Goal: Information Seeking & Learning: Check status

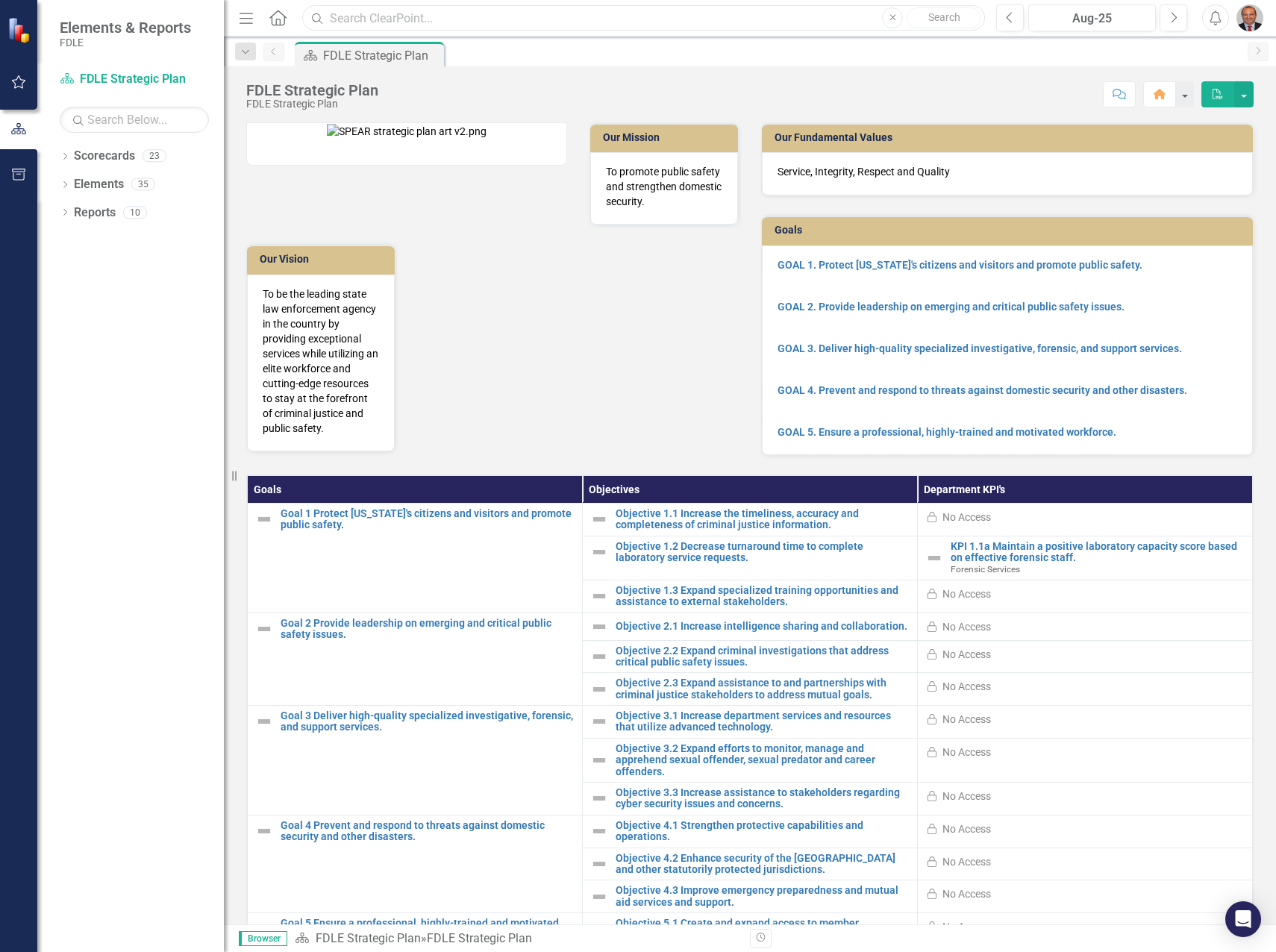
click at [574, 17] on input "text" at bounding box center [642, 18] width 682 height 26
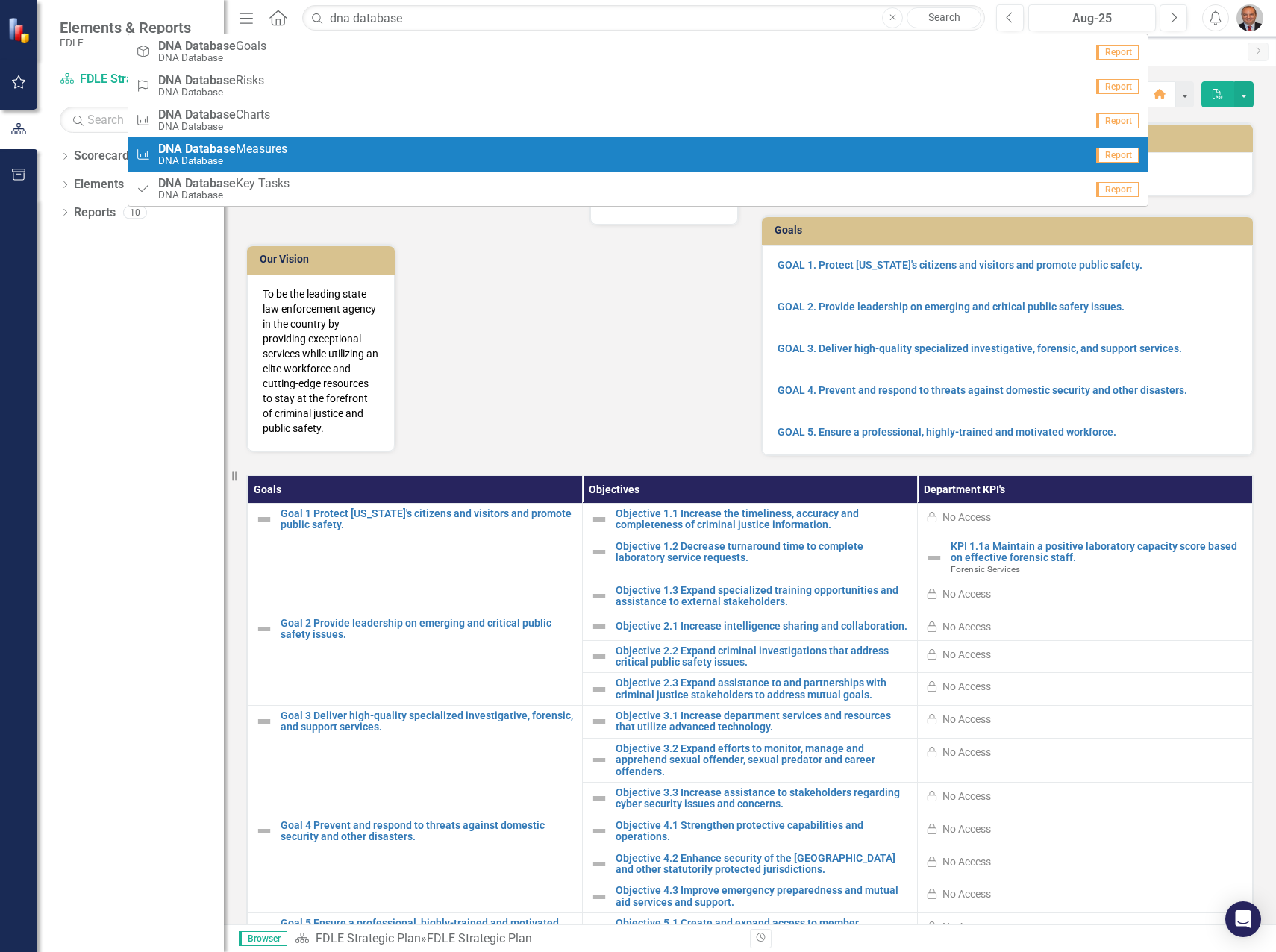
click at [318, 150] on div "Measure DNA Database Measures DNA Database" at bounding box center [611, 155] width 949 height 25
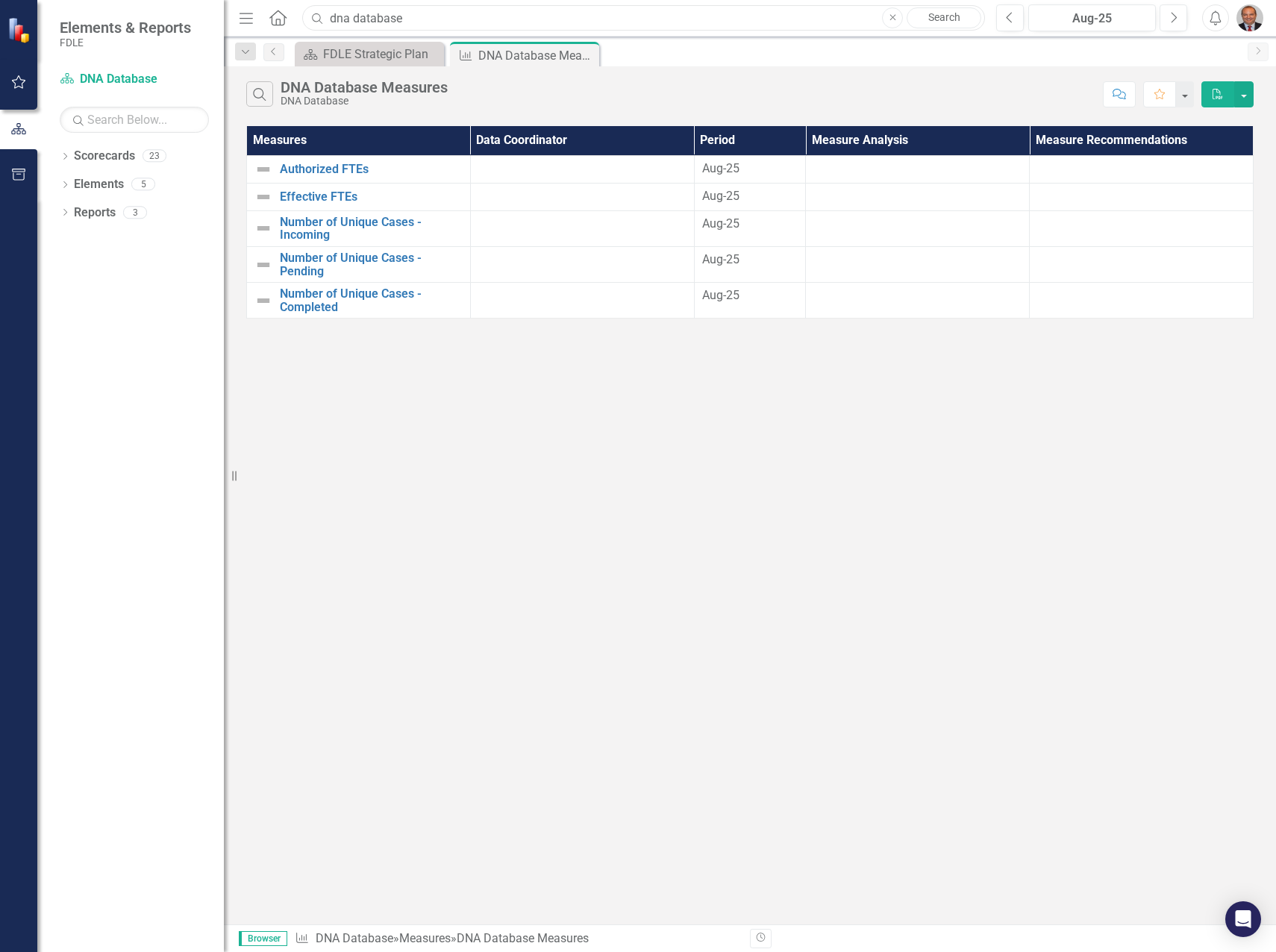
click at [437, 20] on input "dna database" at bounding box center [642, 18] width 682 height 26
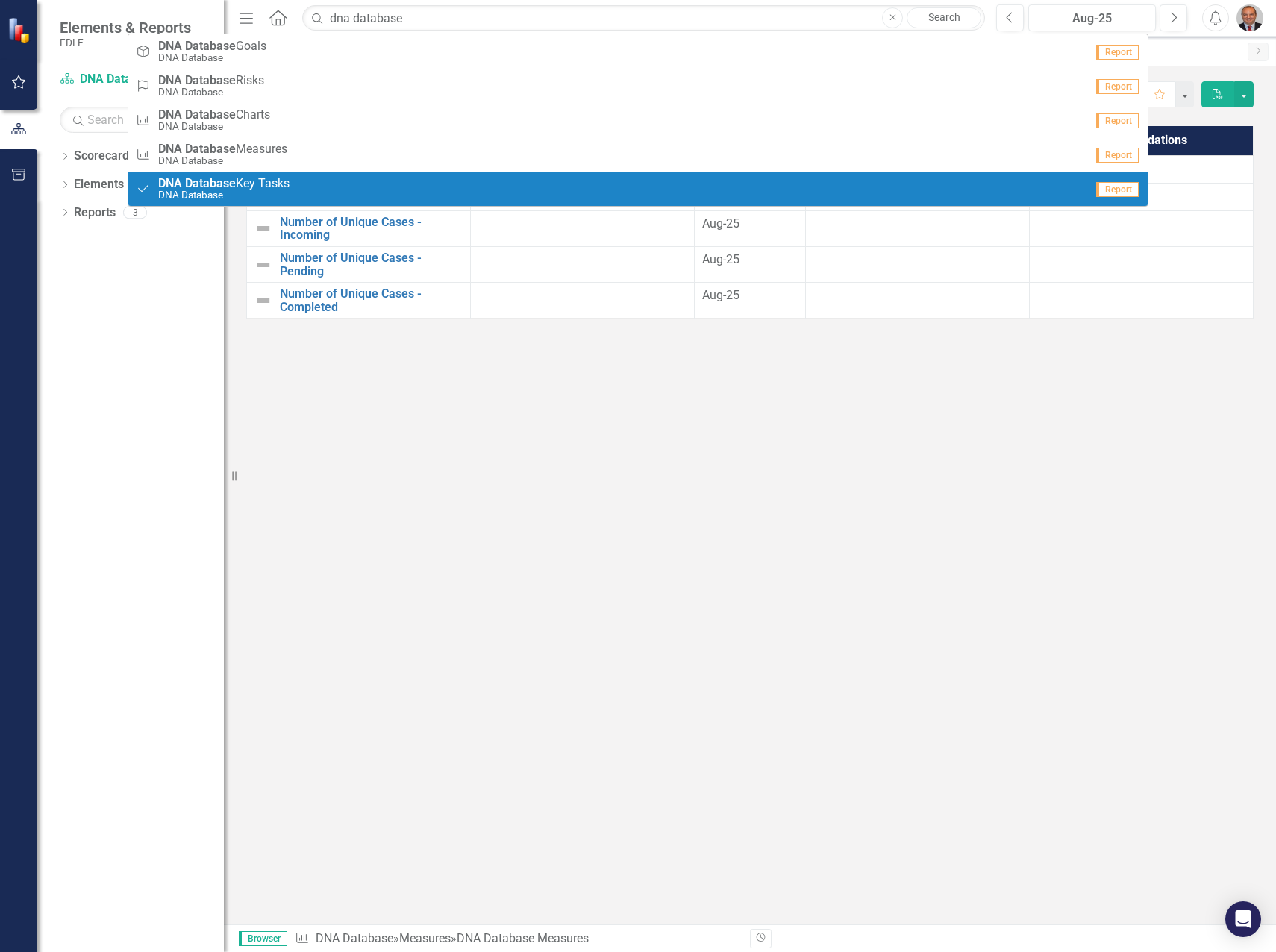
click at [222, 184] on strong "Database" at bounding box center [210, 183] width 51 height 14
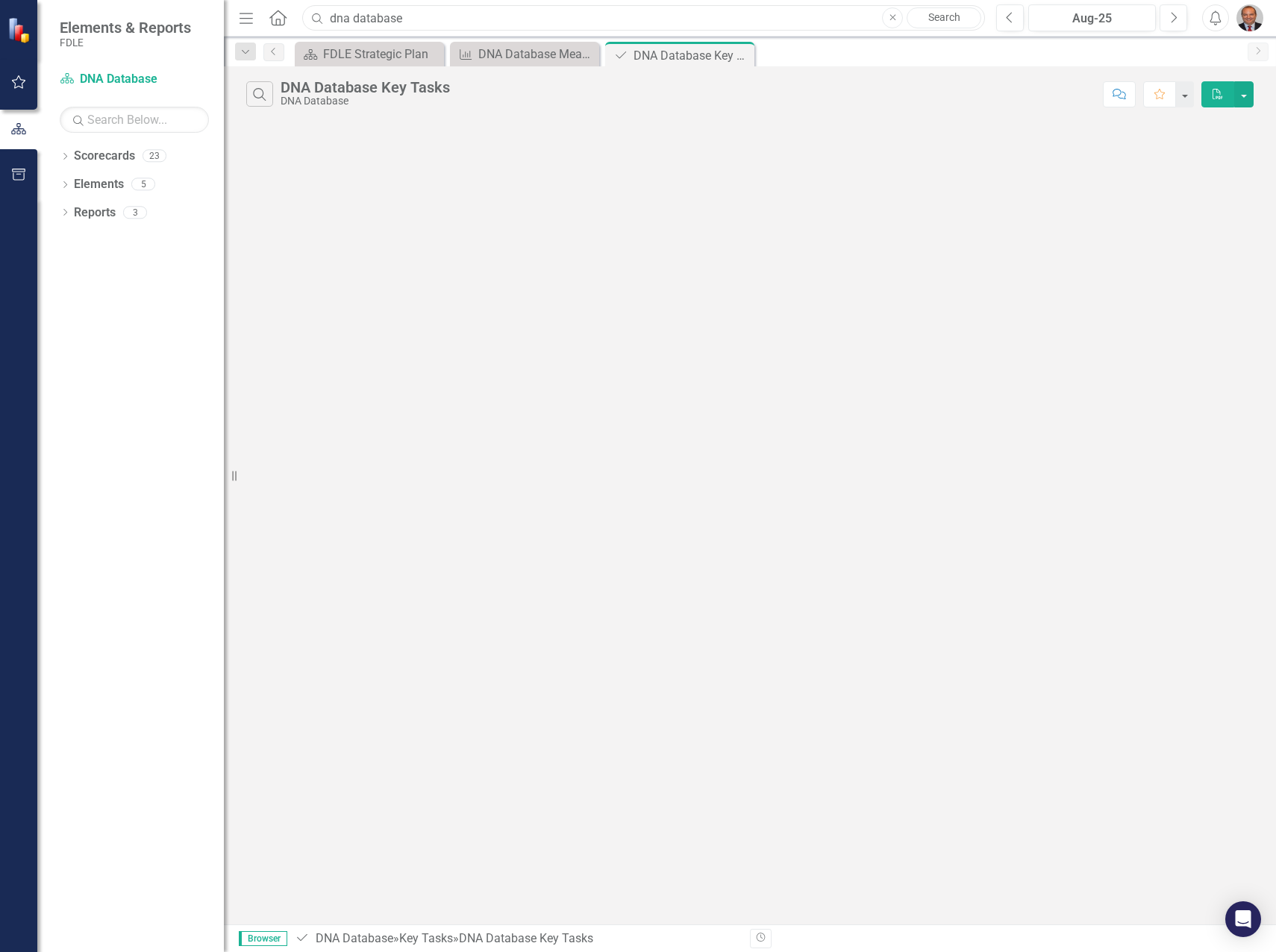
click at [478, 17] on input "dna database" at bounding box center [642, 18] width 682 height 26
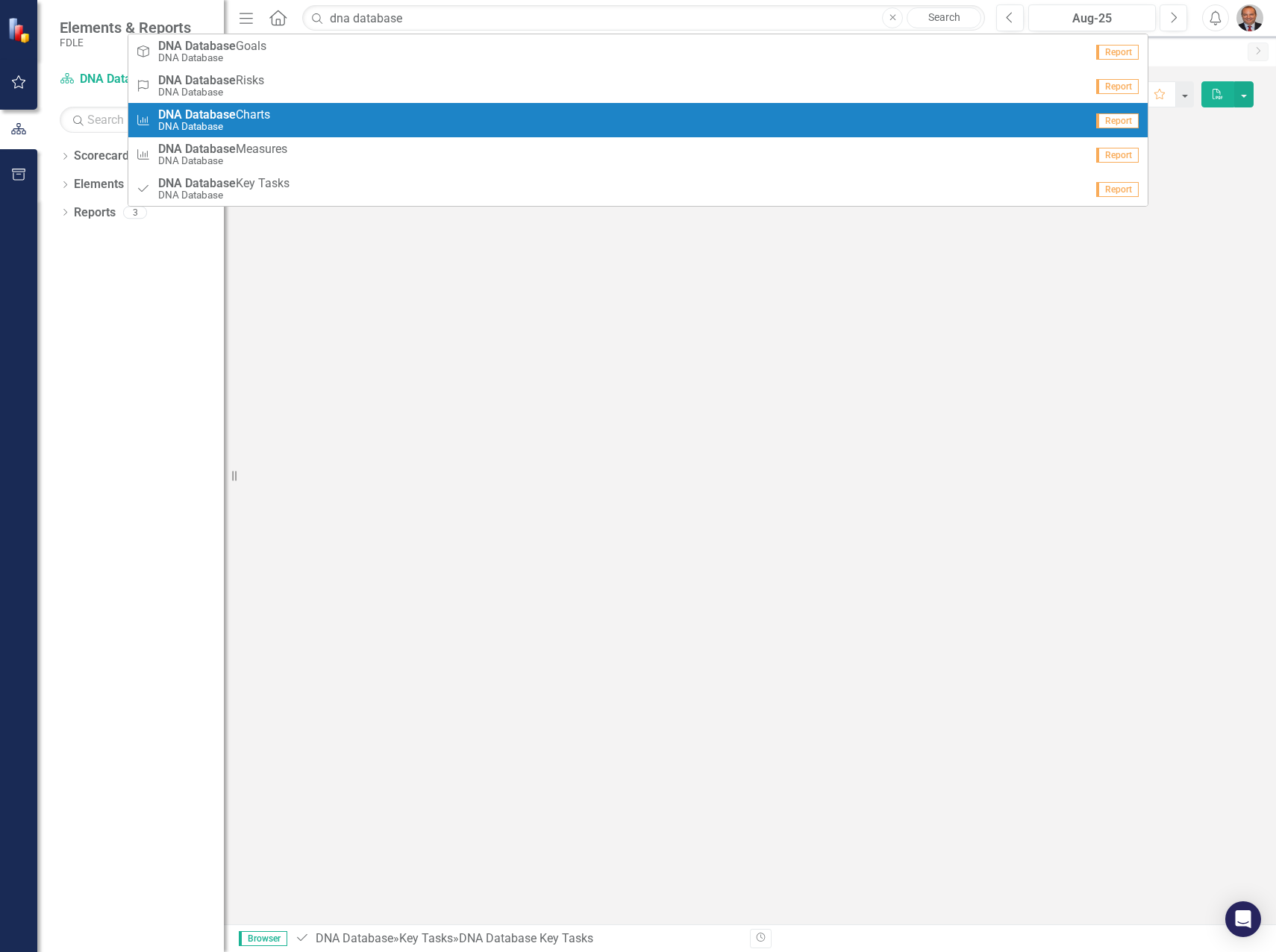
click at [299, 115] on div "Measure DNA Database Charts DNA Database" at bounding box center [611, 120] width 949 height 25
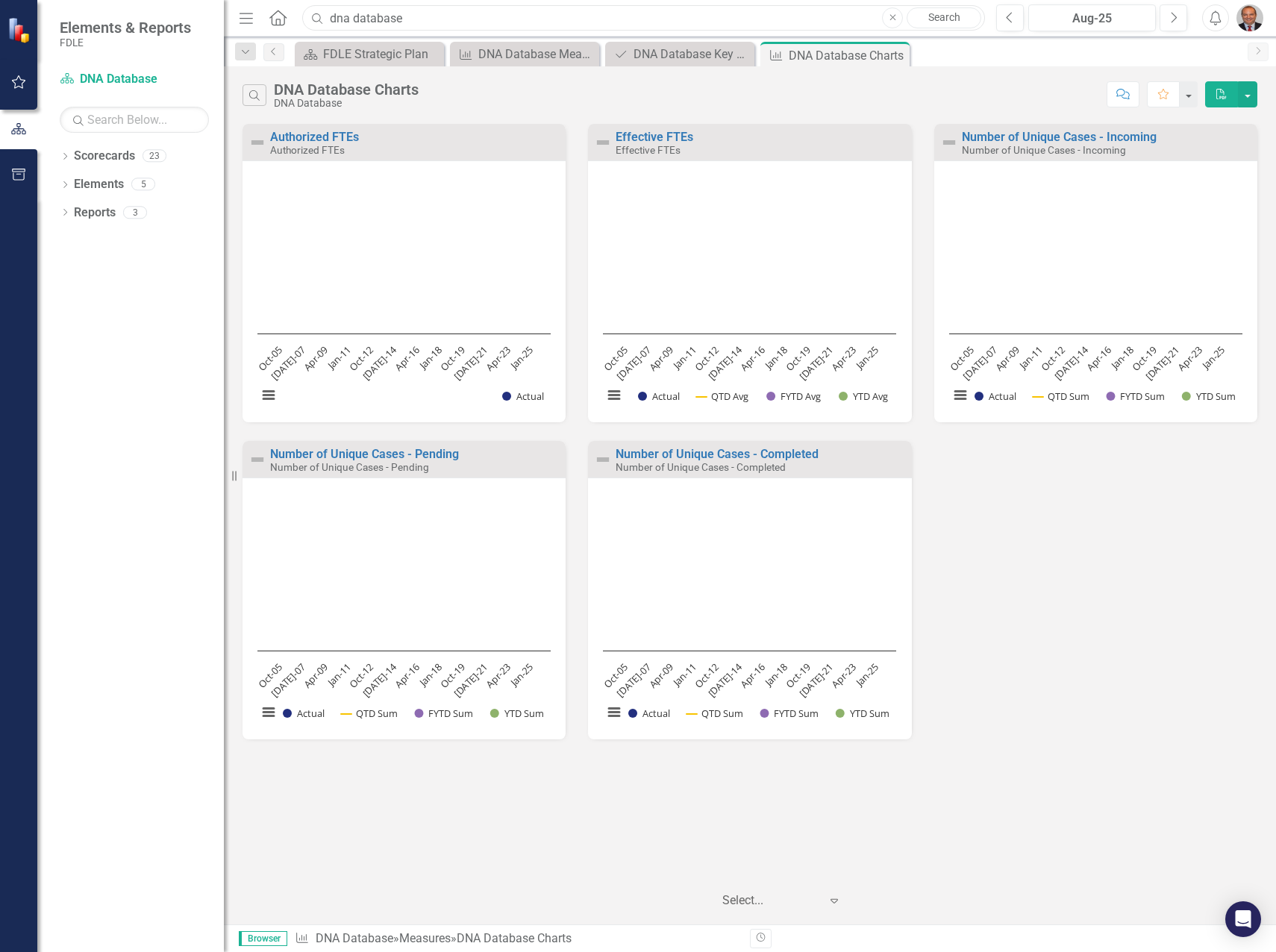
click at [482, 13] on input "dna database" at bounding box center [642, 18] width 682 height 26
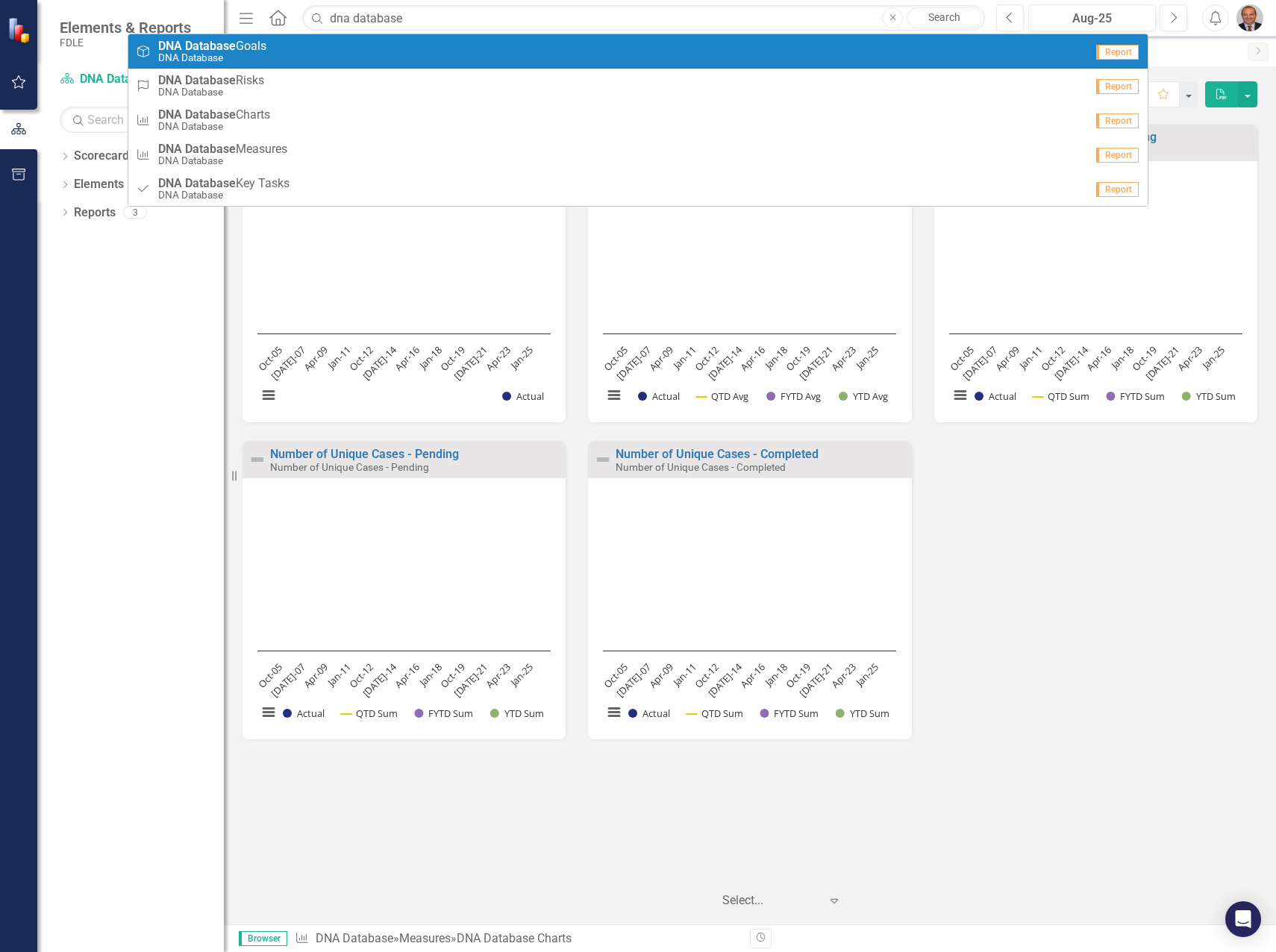
click at [199, 43] on strong "Database" at bounding box center [210, 46] width 51 height 14
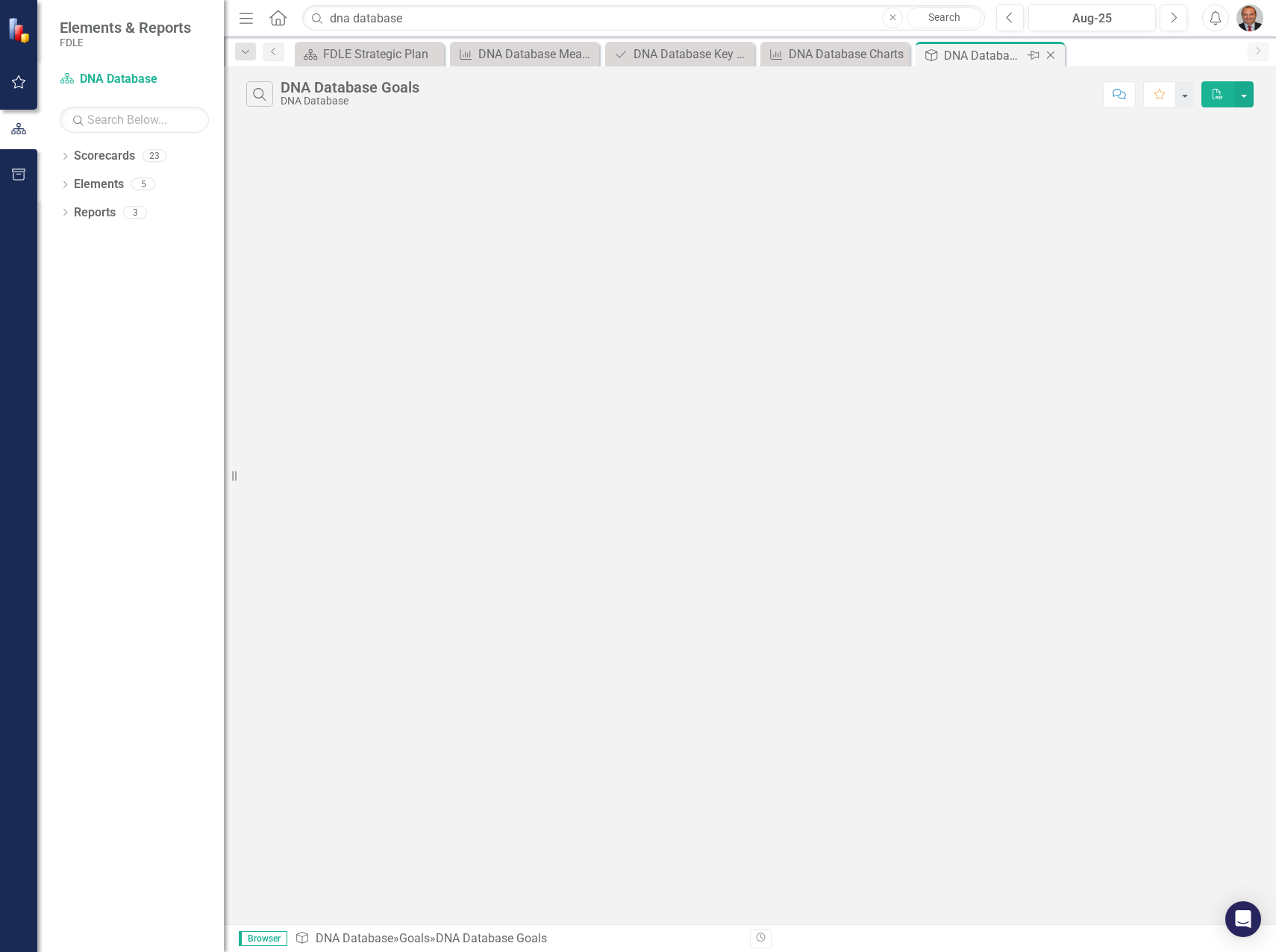
click at [1051, 57] on icon "Close" at bounding box center [1050, 55] width 15 height 12
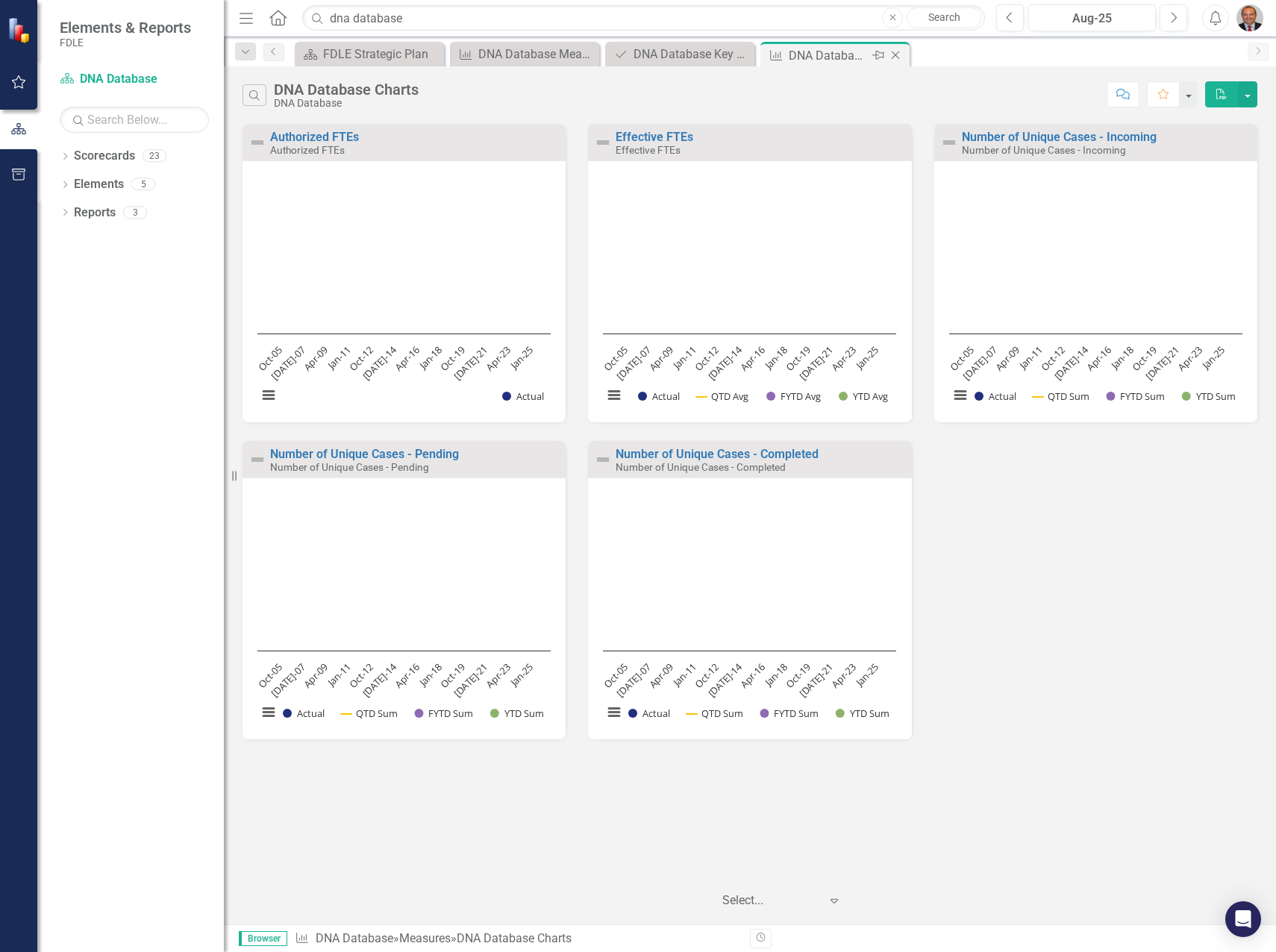
click at [897, 54] on icon "Close" at bounding box center [895, 55] width 15 height 12
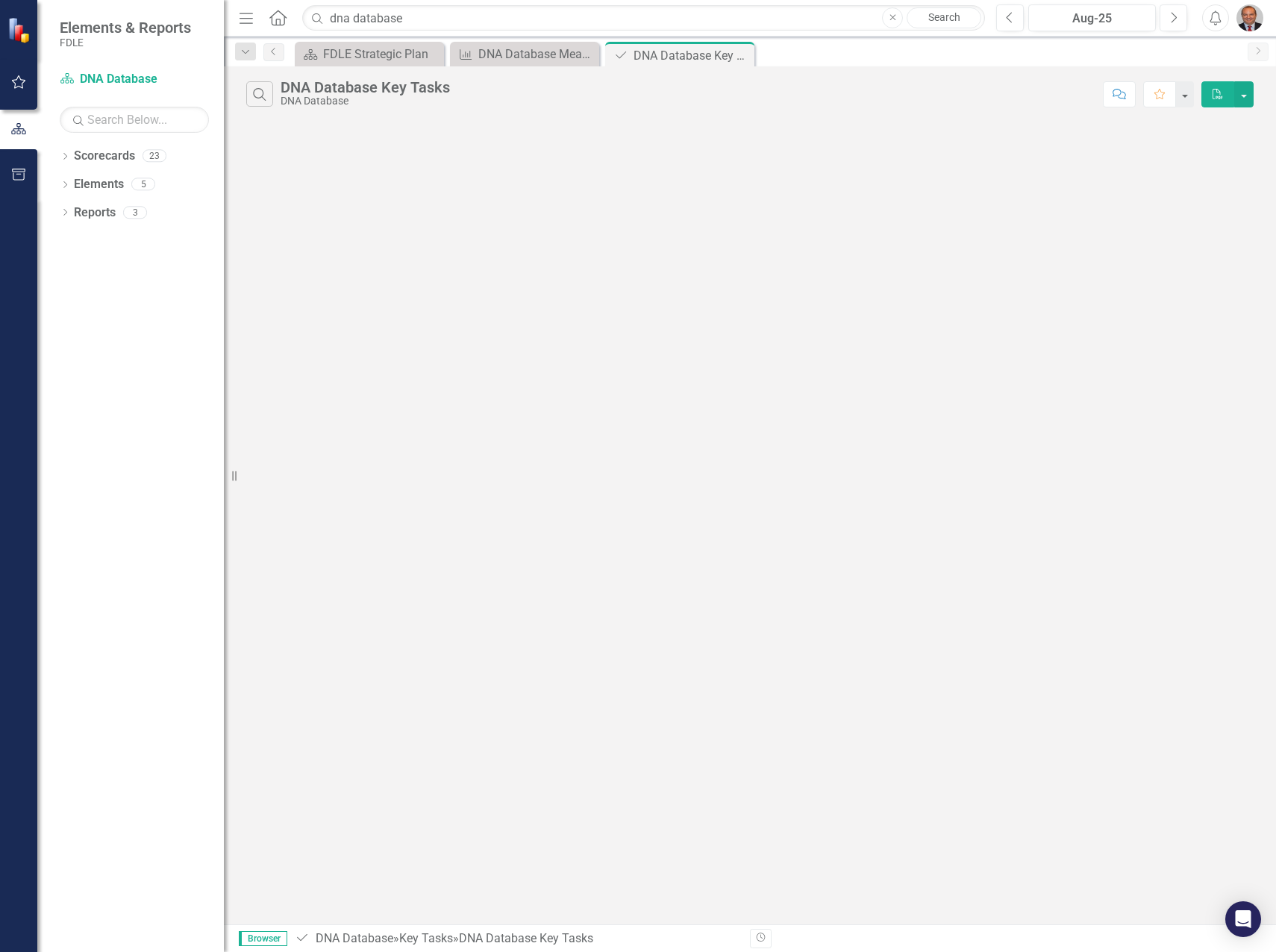
click at [0, 0] on icon "Close" at bounding box center [0, 0] width 0 height 0
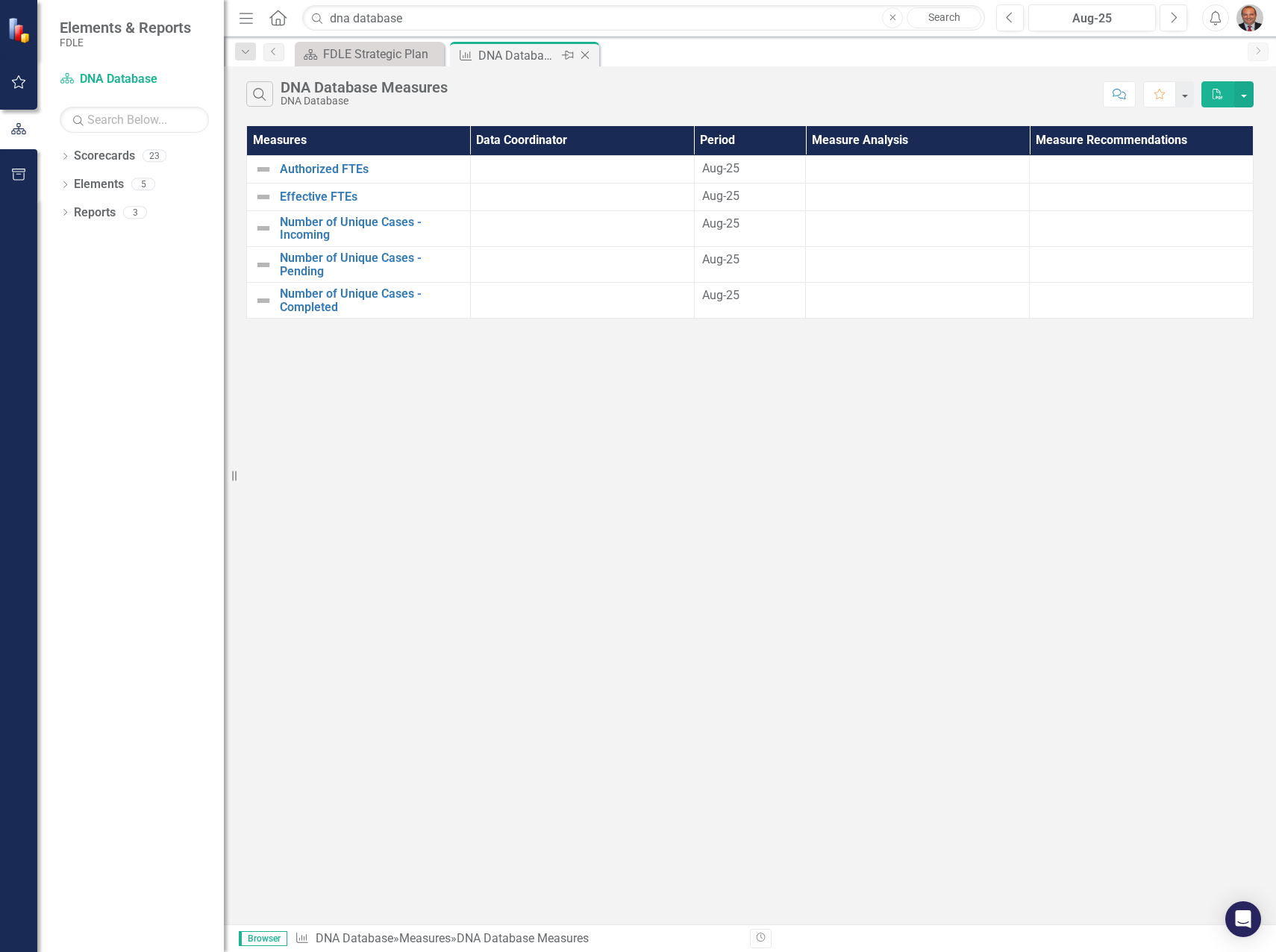
click at [584, 55] on icon "Close" at bounding box center [585, 55] width 15 height 12
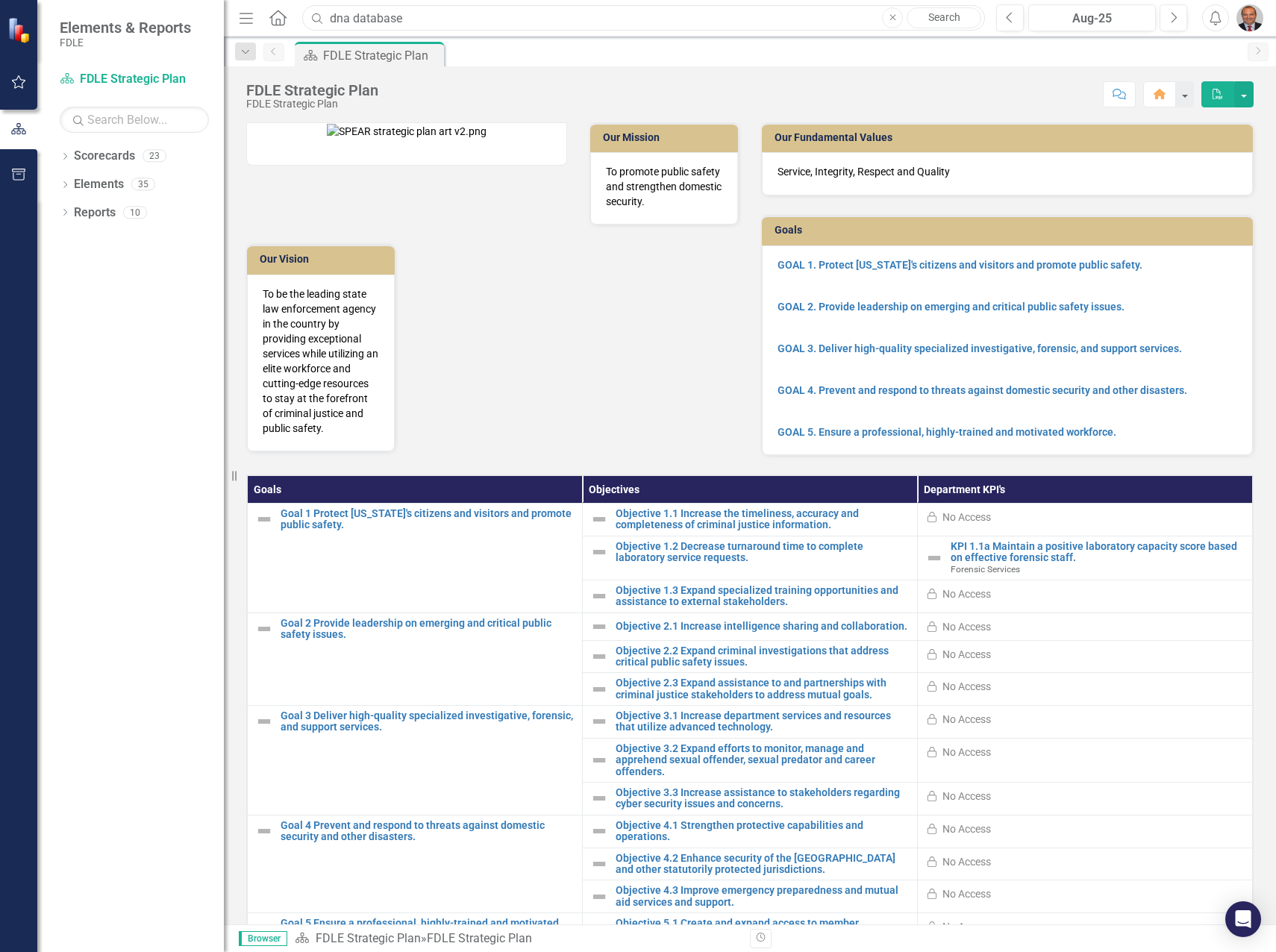
drag, startPoint x: 423, startPoint y: 15, endPoint x: 235, endPoint y: 14, distance: 188.0
click at [237, 13] on div "Menu Home Search dna database Close Search" at bounding box center [608, 18] width 746 height 28
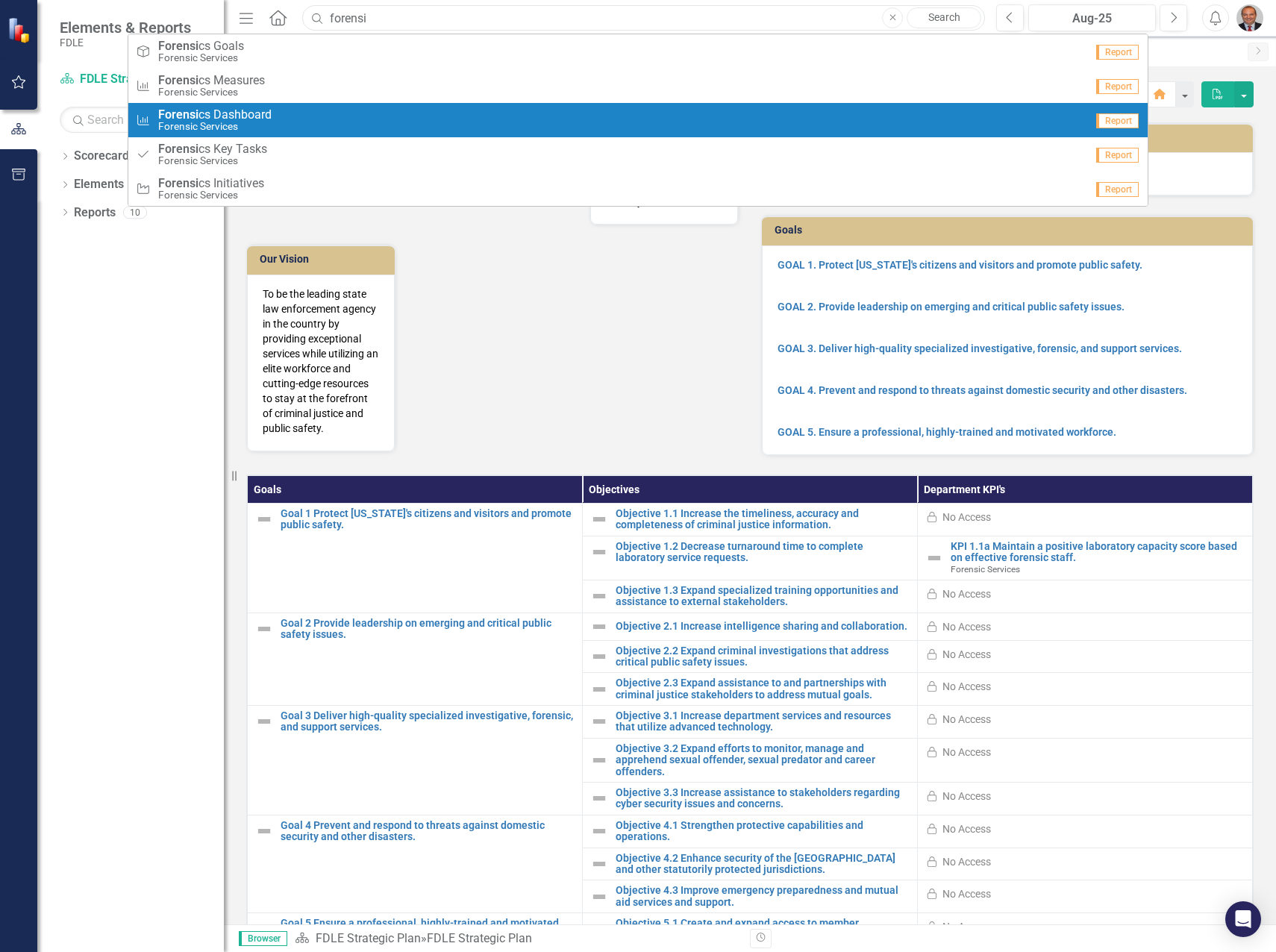
type input "forensi"
click at [308, 114] on div "Measure Forensi cs Dashboard Forensic Services" at bounding box center [611, 120] width 949 height 25
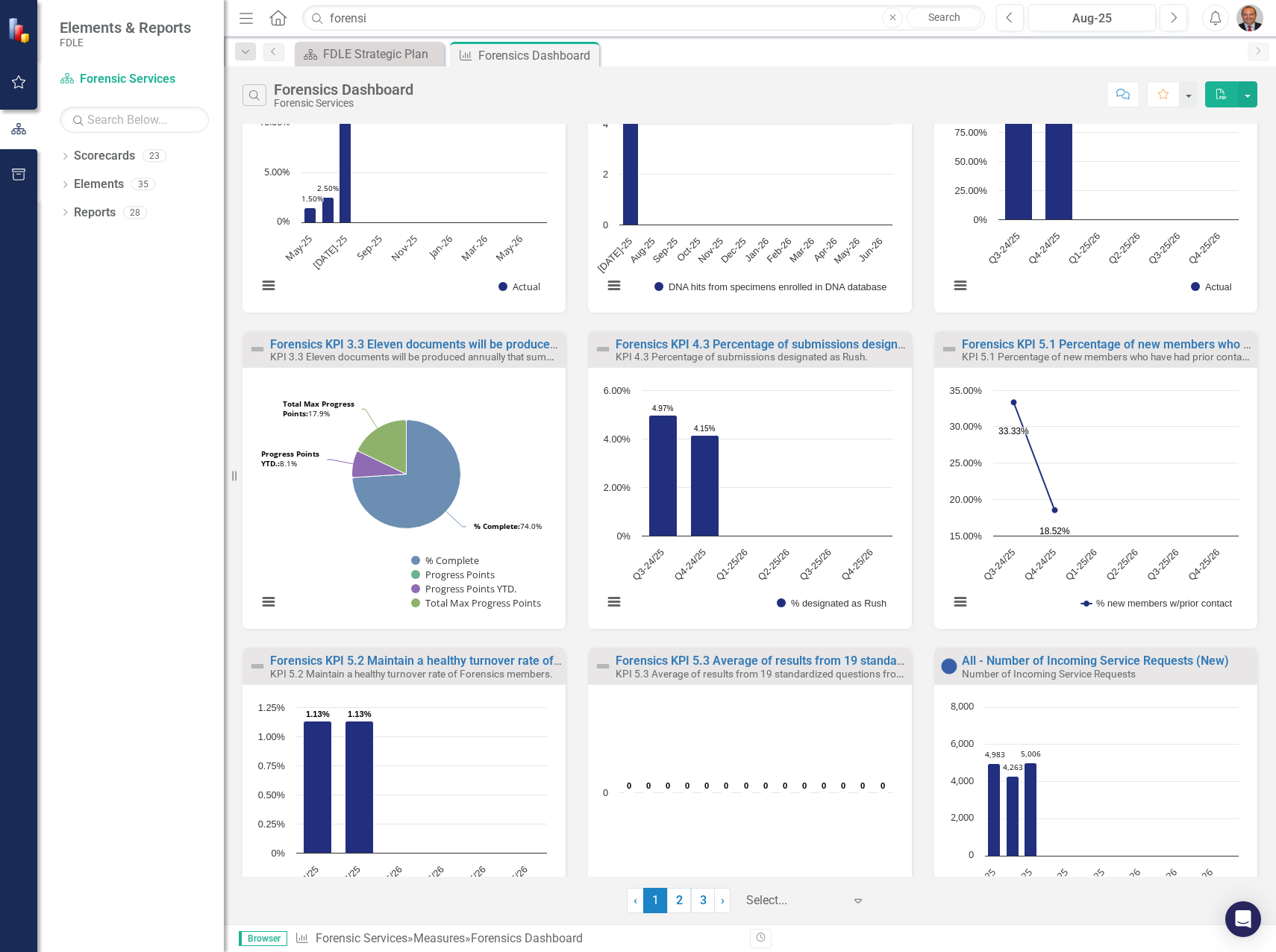
scroll to position [514, 0]
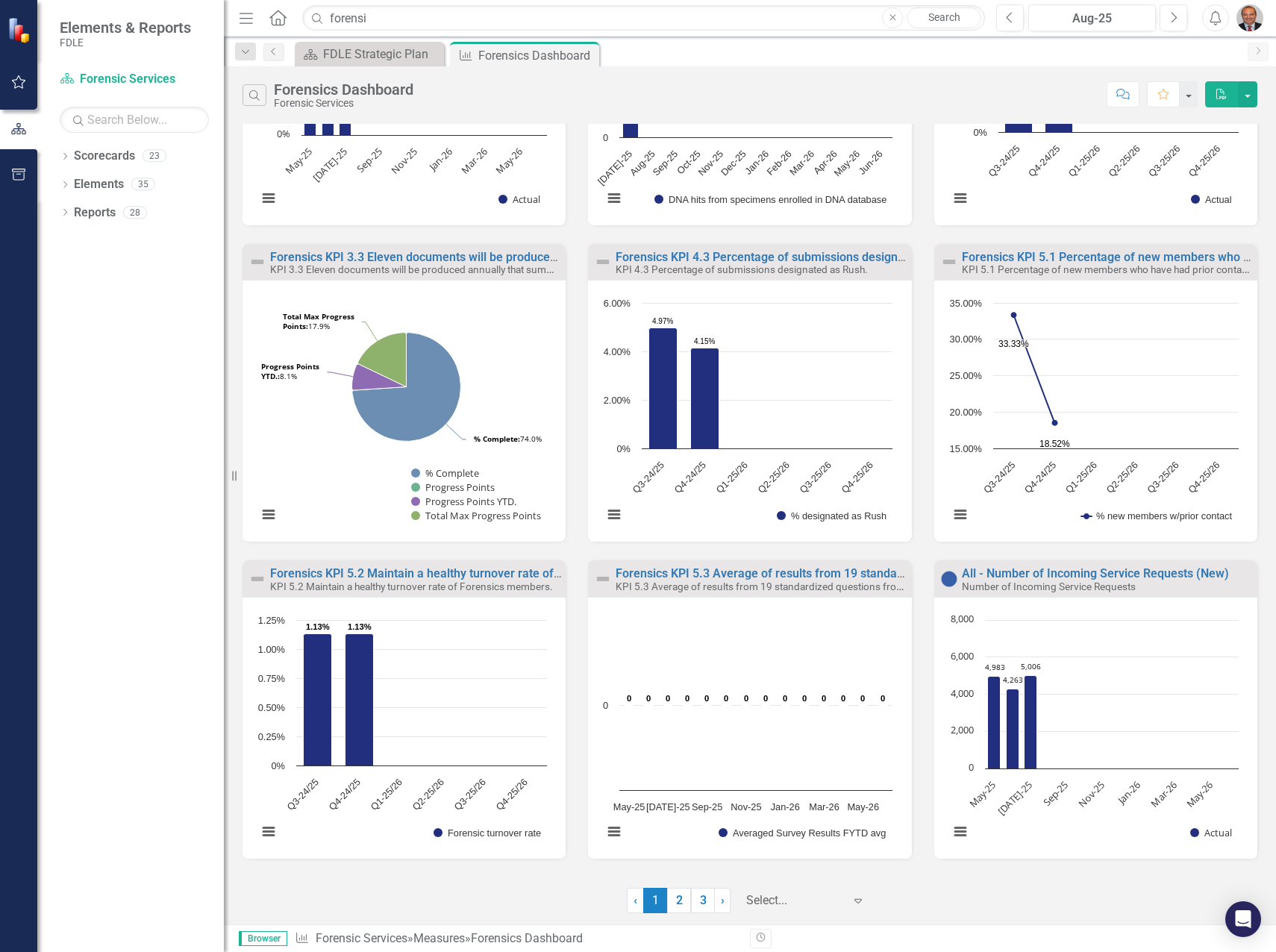
click at [814, 896] on div at bounding box center [794, 901] width 97 height 20
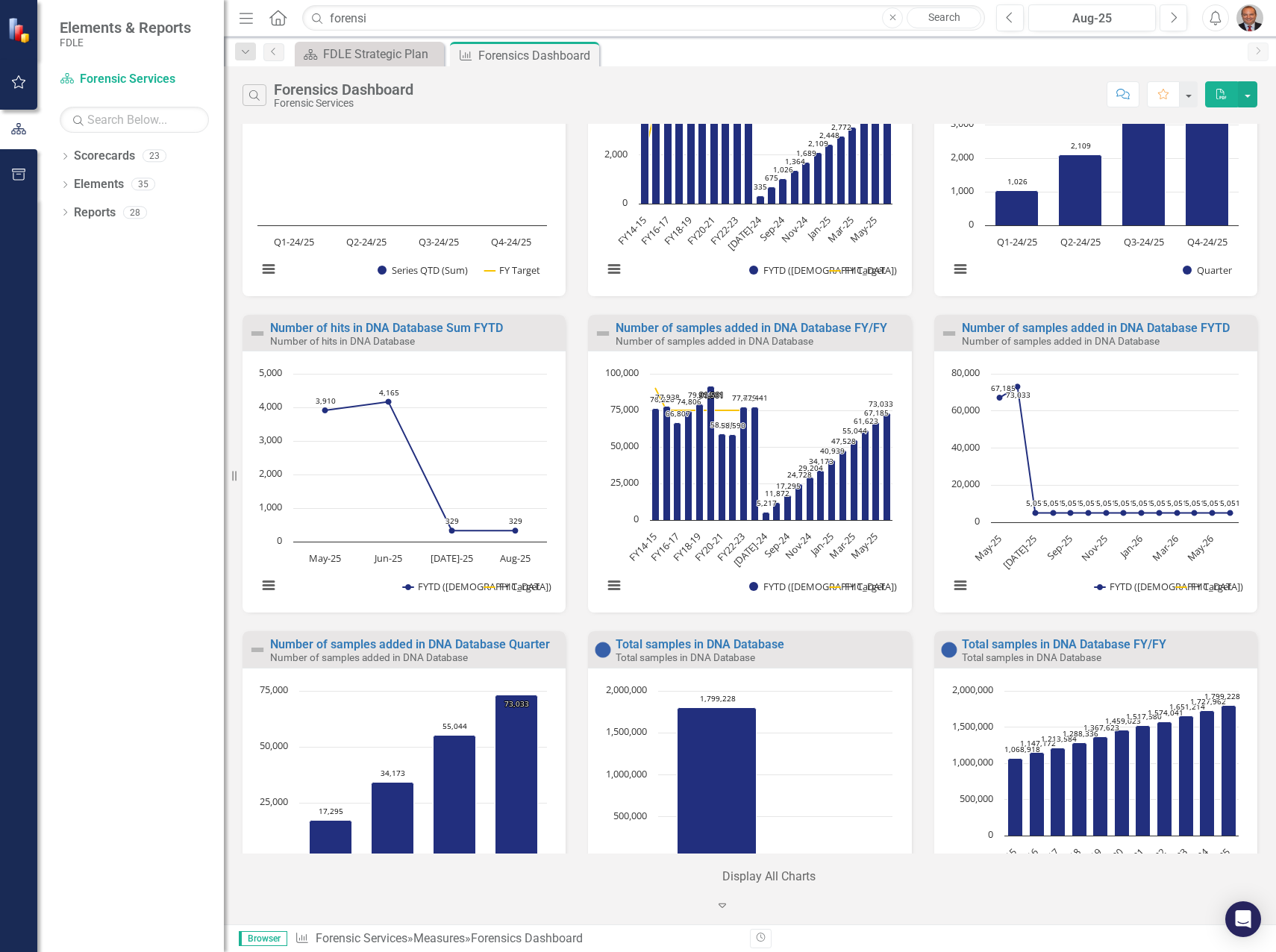
scroll to position [2685, 0]
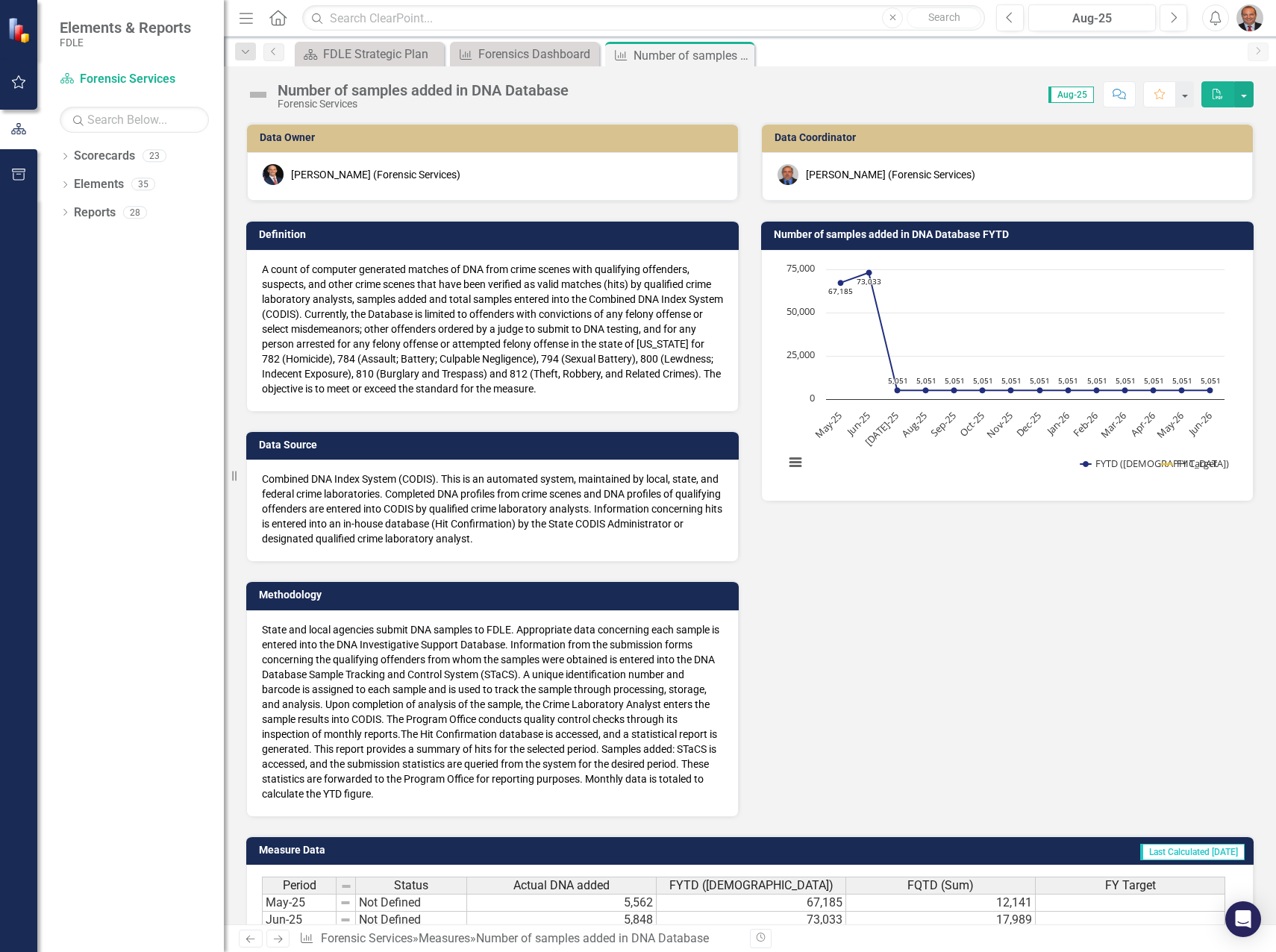
click at [0, 0] on icon "Close" at bounding box center [0, 0] width 0 height 0
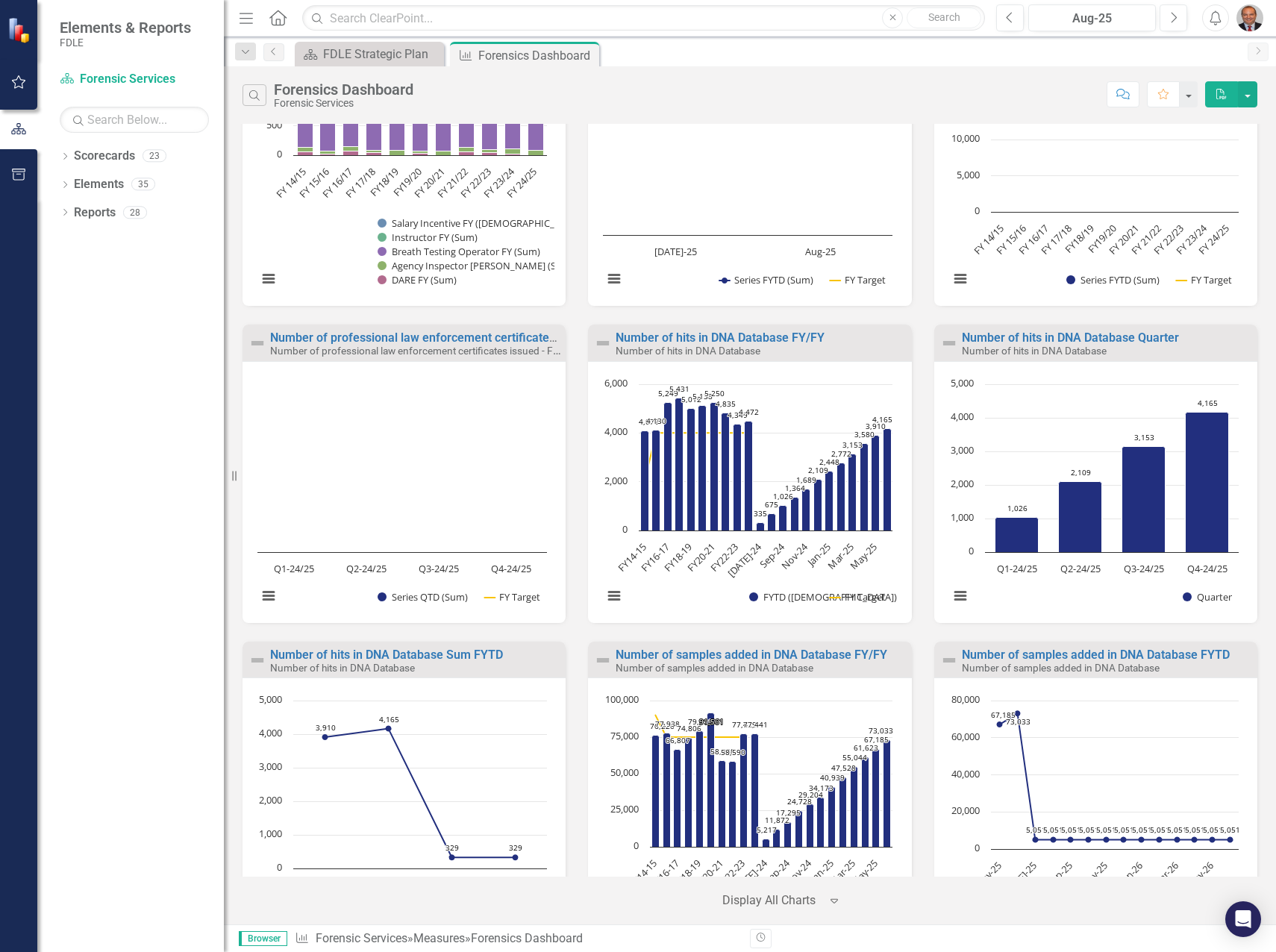
scroll to position [2536, 0]
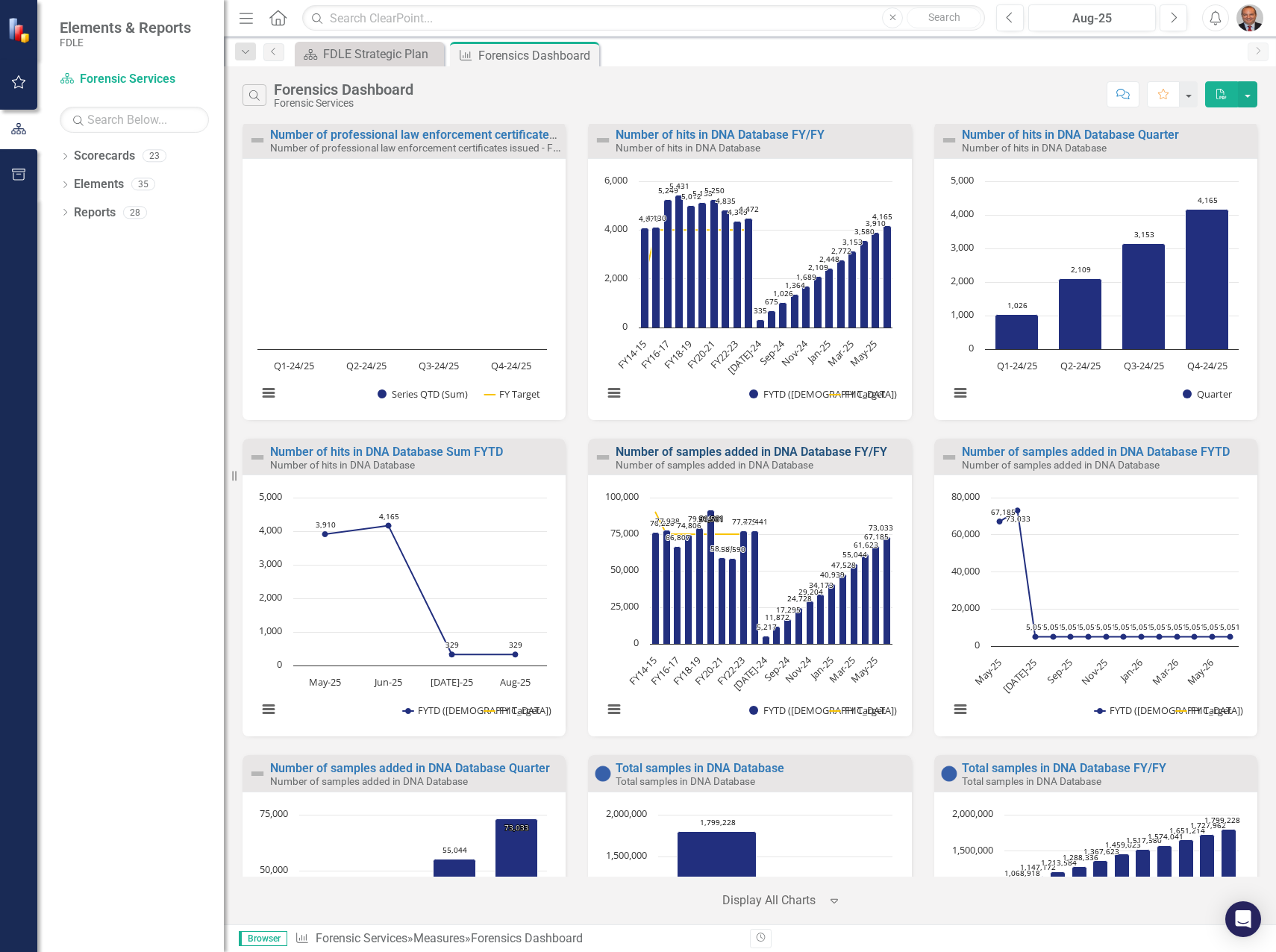
click at [721, 449] on link "Number of samples added in DNA Database FY/FY" at bounding box center [751, 452] width 272 height 14
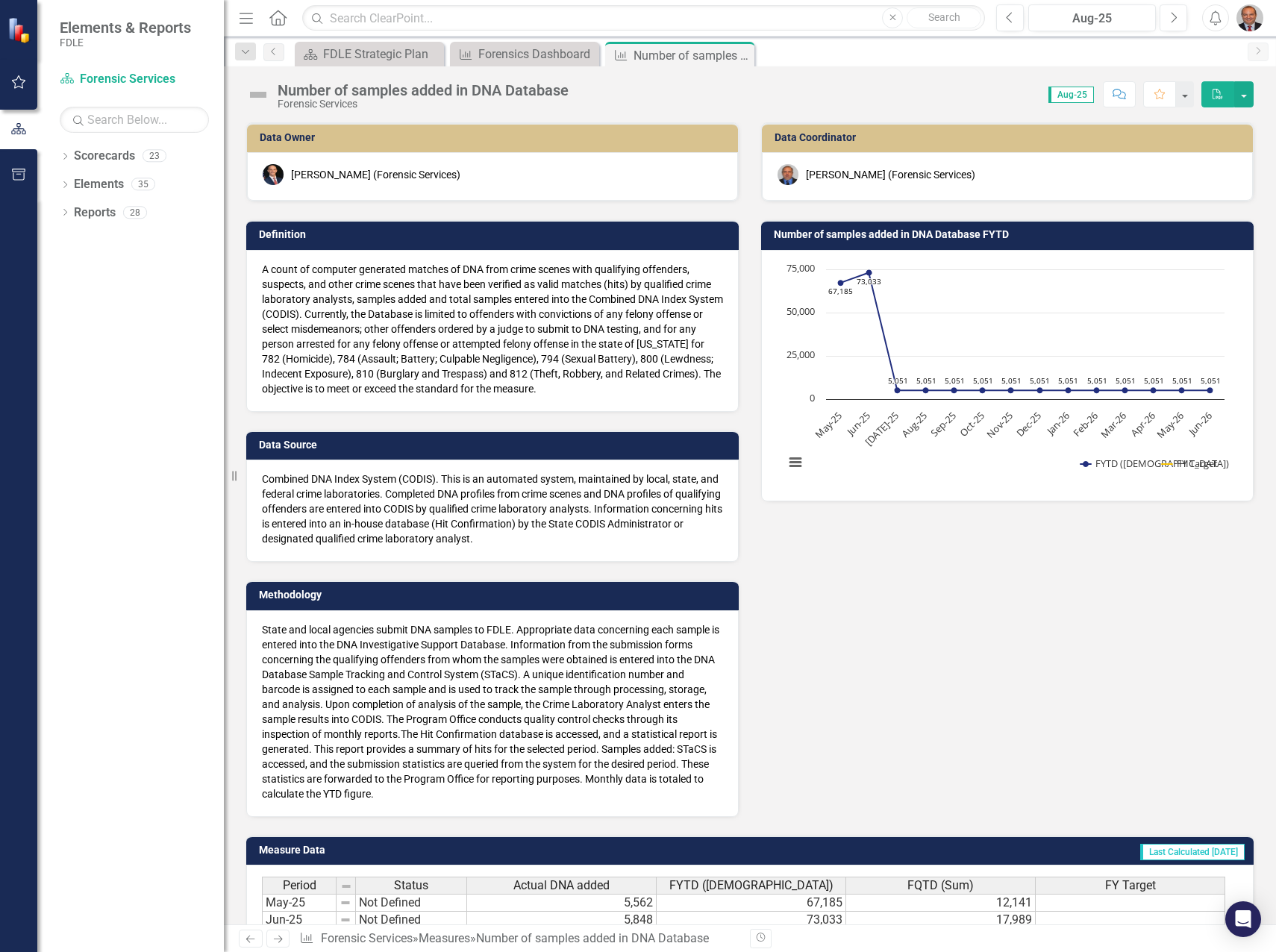
scroll to position [340, 0]
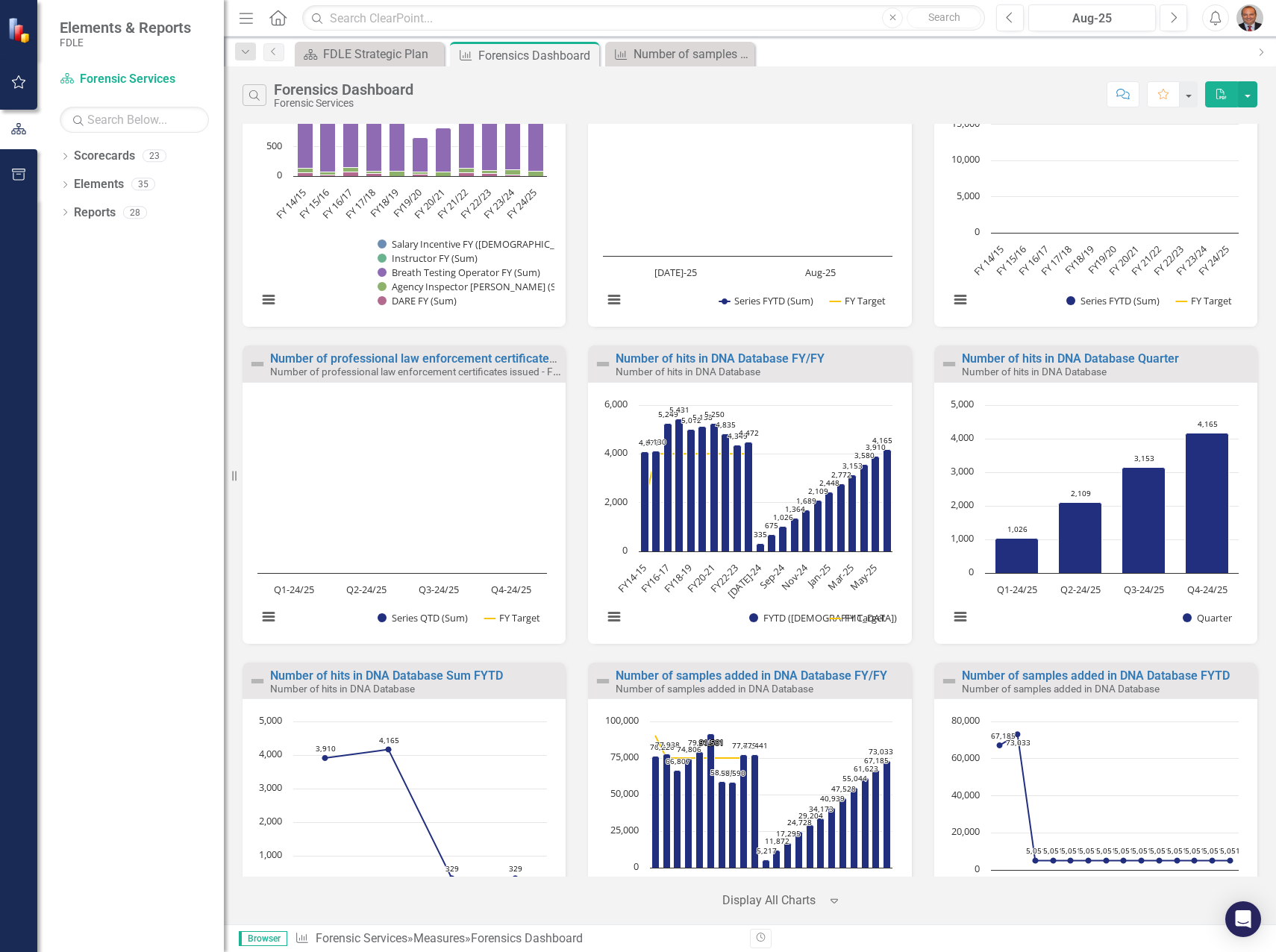
scroll to position [2611, 0]
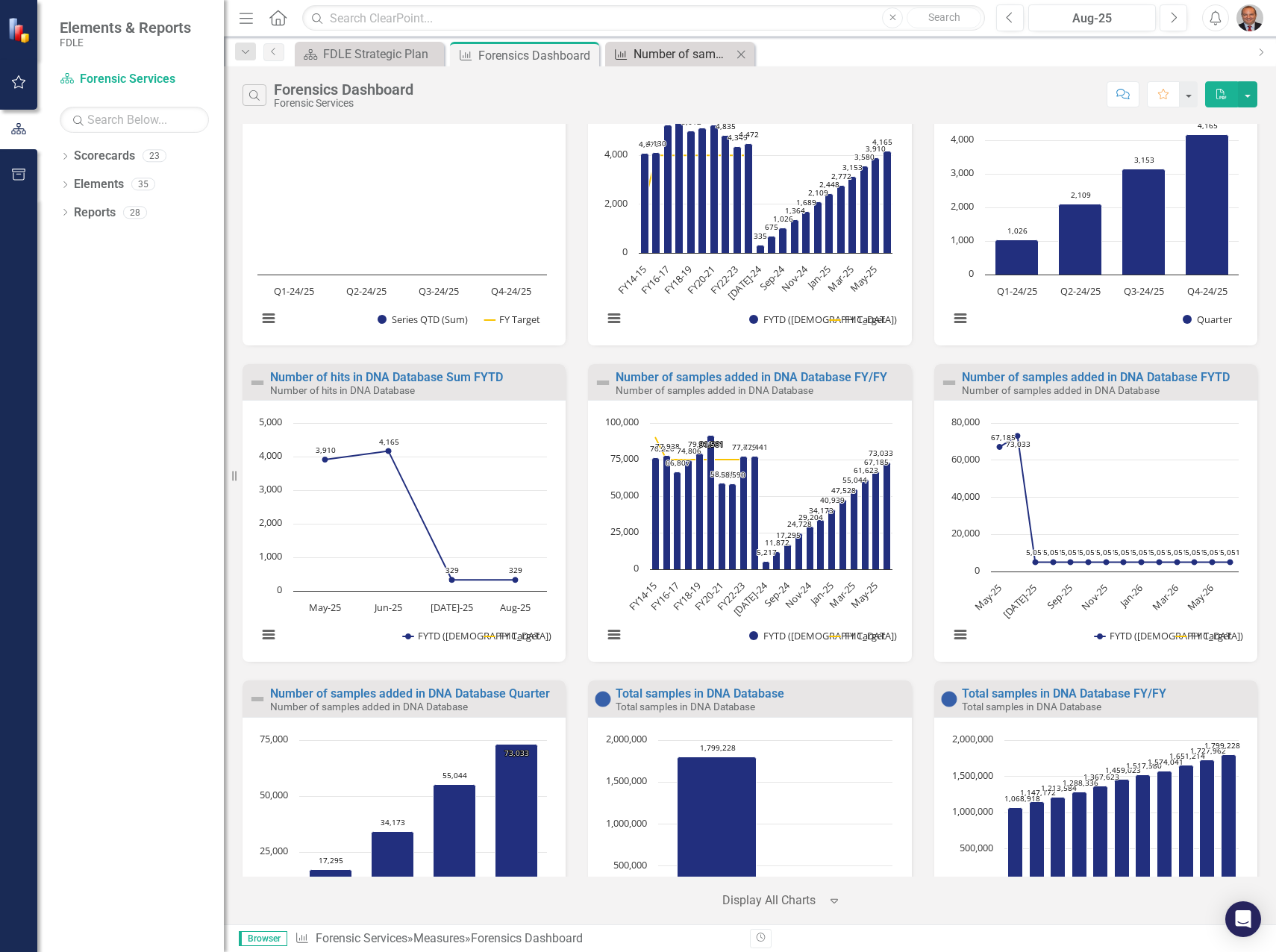
drag, startPoint x: 794, startPoint y: 373, endPoint x: 699, endPoint y: 52, distance: 334.8
click at [699, 52] on div "Number of samples added in DNA Database" at bounding box center [682, 54] width 99 height 19
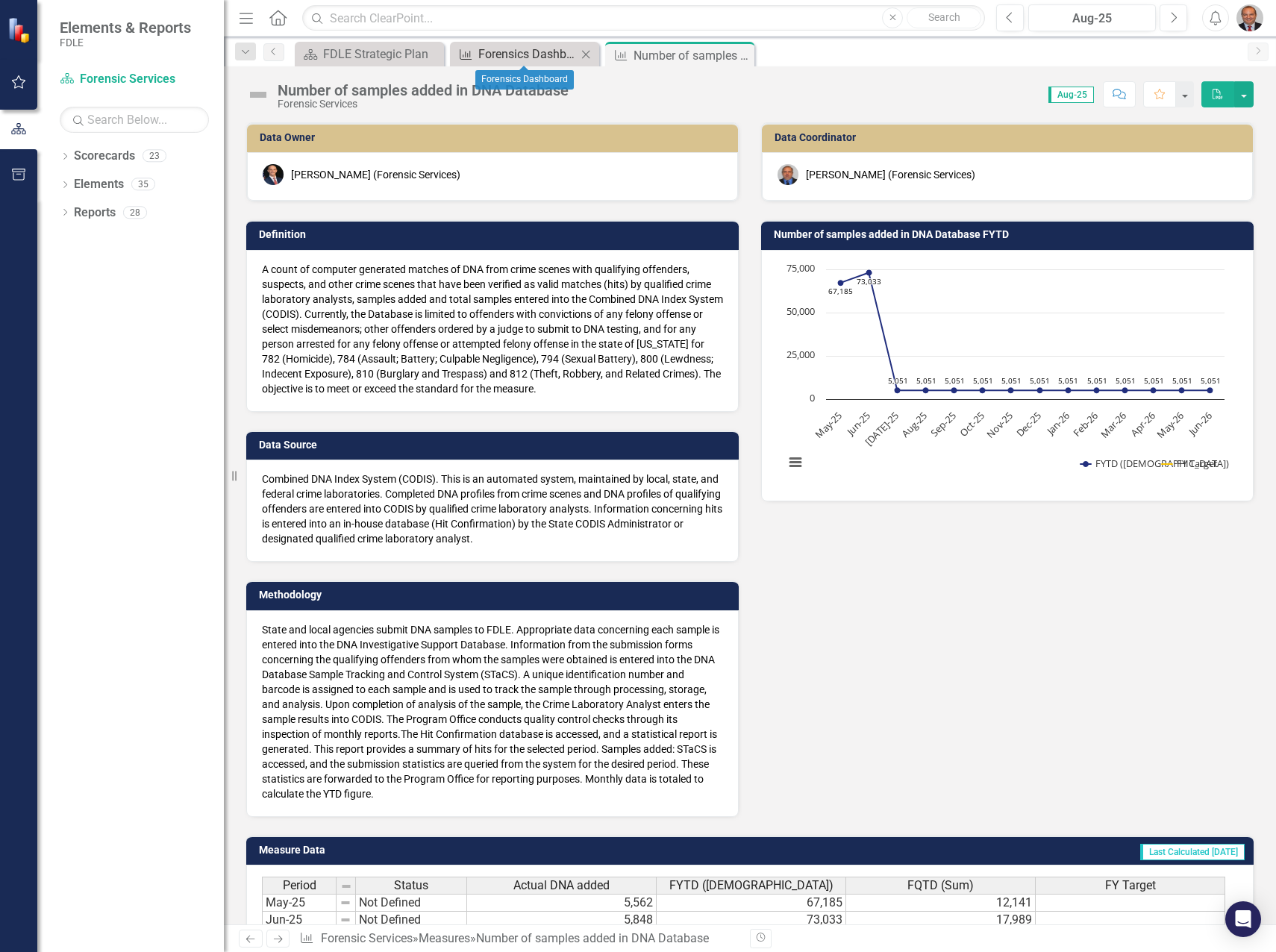
click at [506, 57] on div "Forensics Dashboard" at bounding box center [528, 54] width 99 height 19
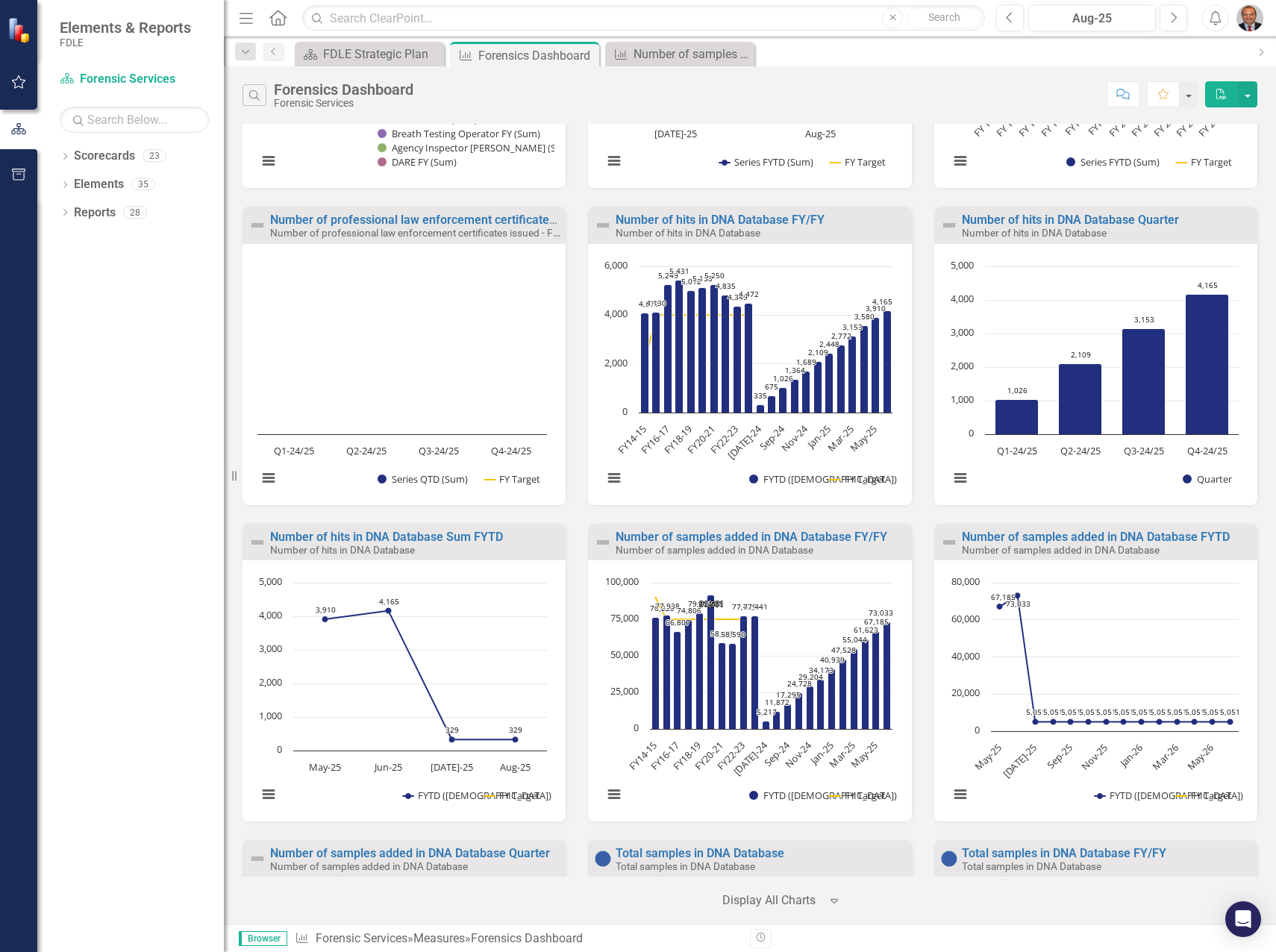
scroll to position [2377, 0]
